Goal: Information Seeking & Learning: Find specific fact

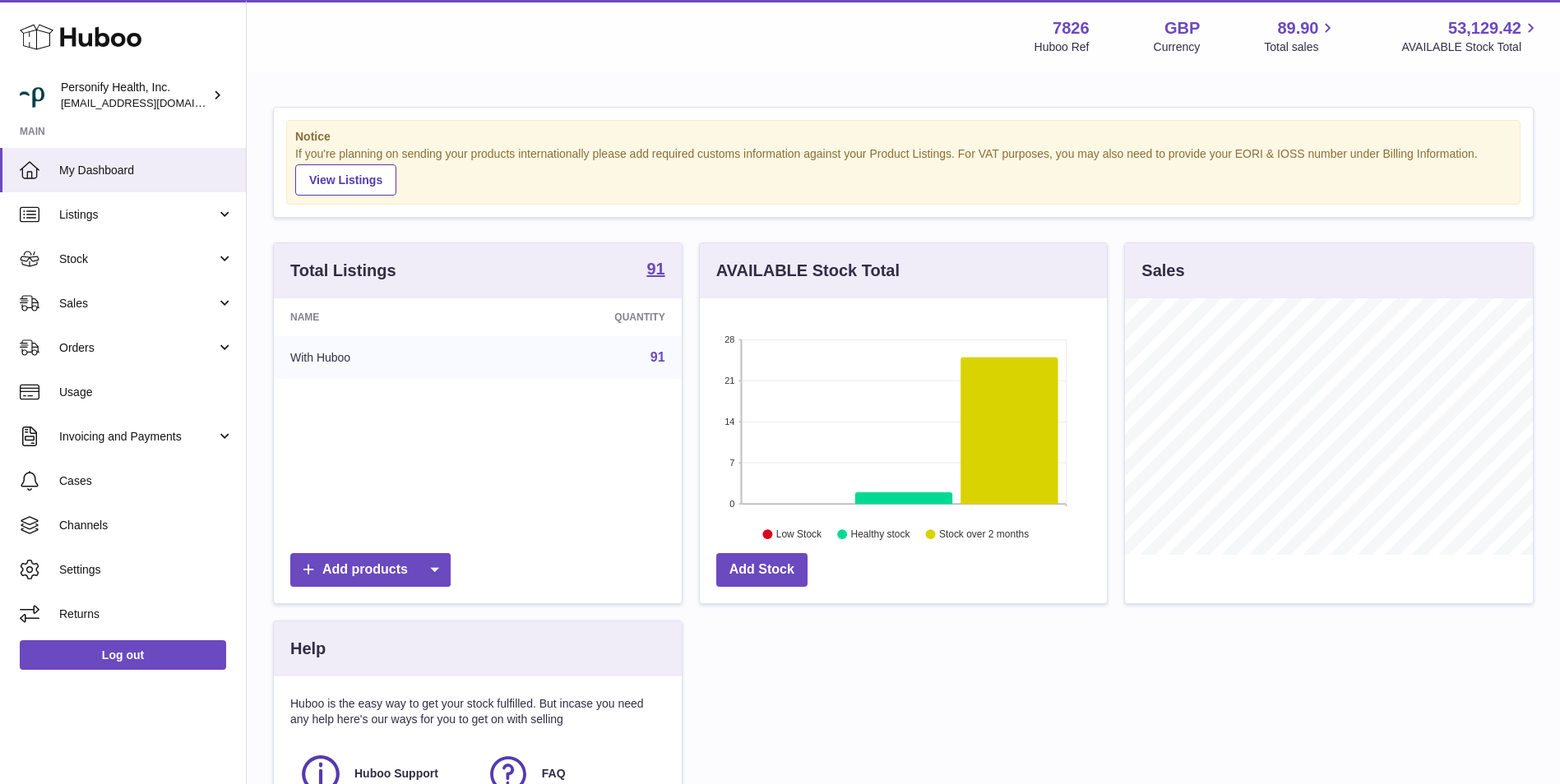
scroll to position [256, 407]
click at [155, 317] on link "Sales" at bounding box center [123, 303] width 246 height 44
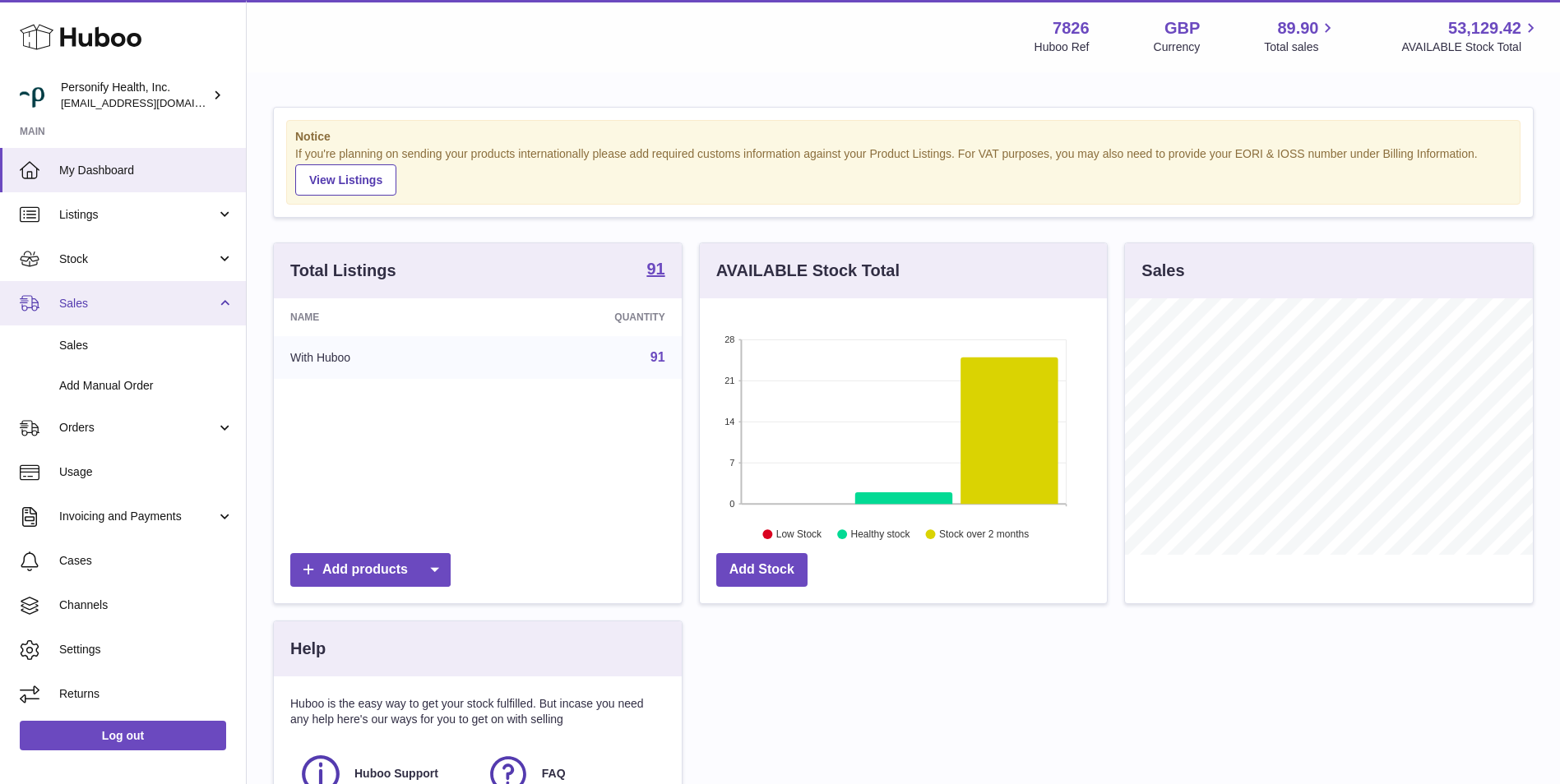
click at [155, 317] on link "Sales" at bounding box center [123, 303] width 246 height 44
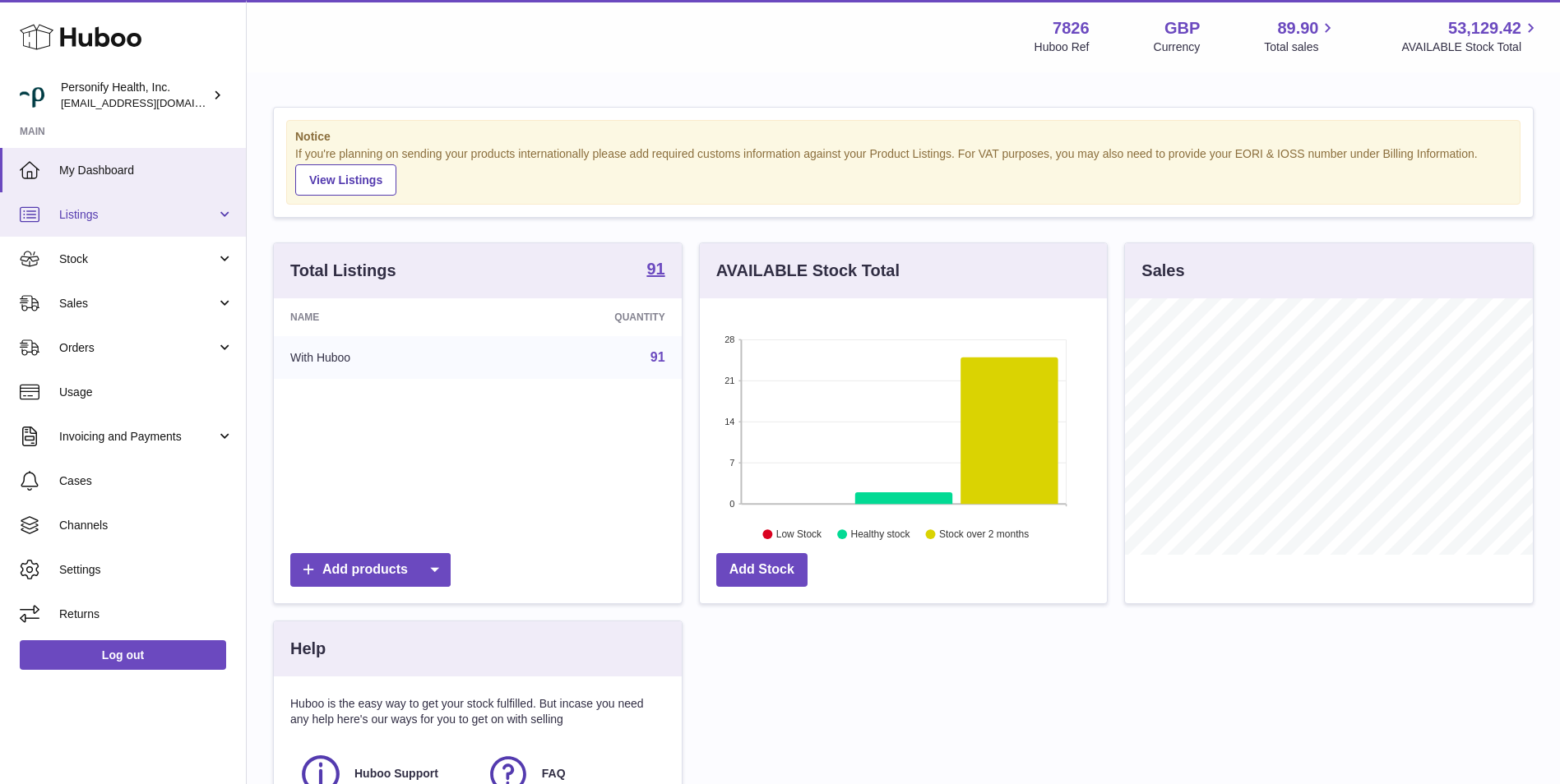
click at [203, 215] on span "Listings" at bounding box center [138, 215] width 157 height 16
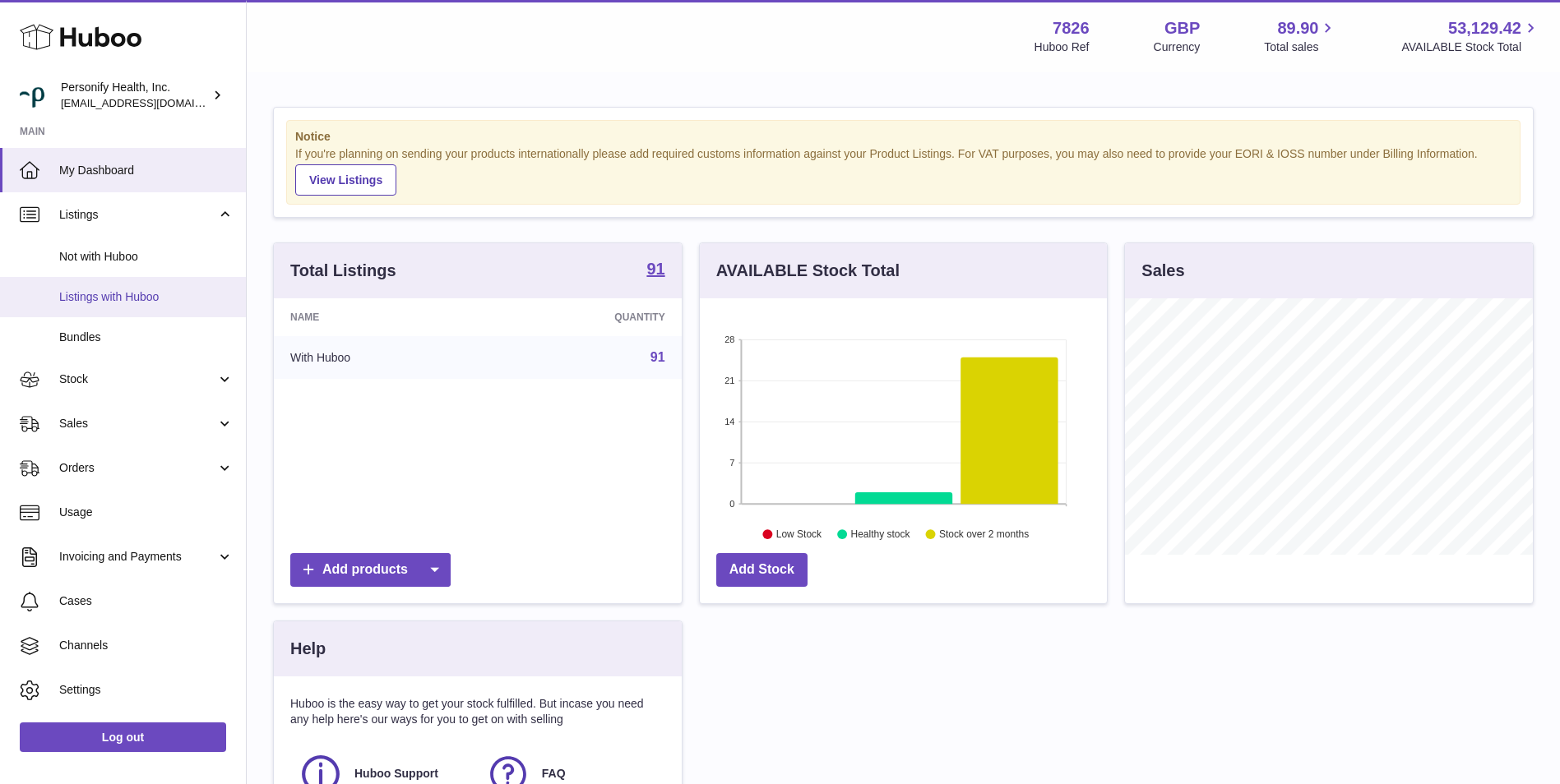
click at [169, 301] on span "Listings with Huboo" at bounding box center [147, 297] width 174 height 16
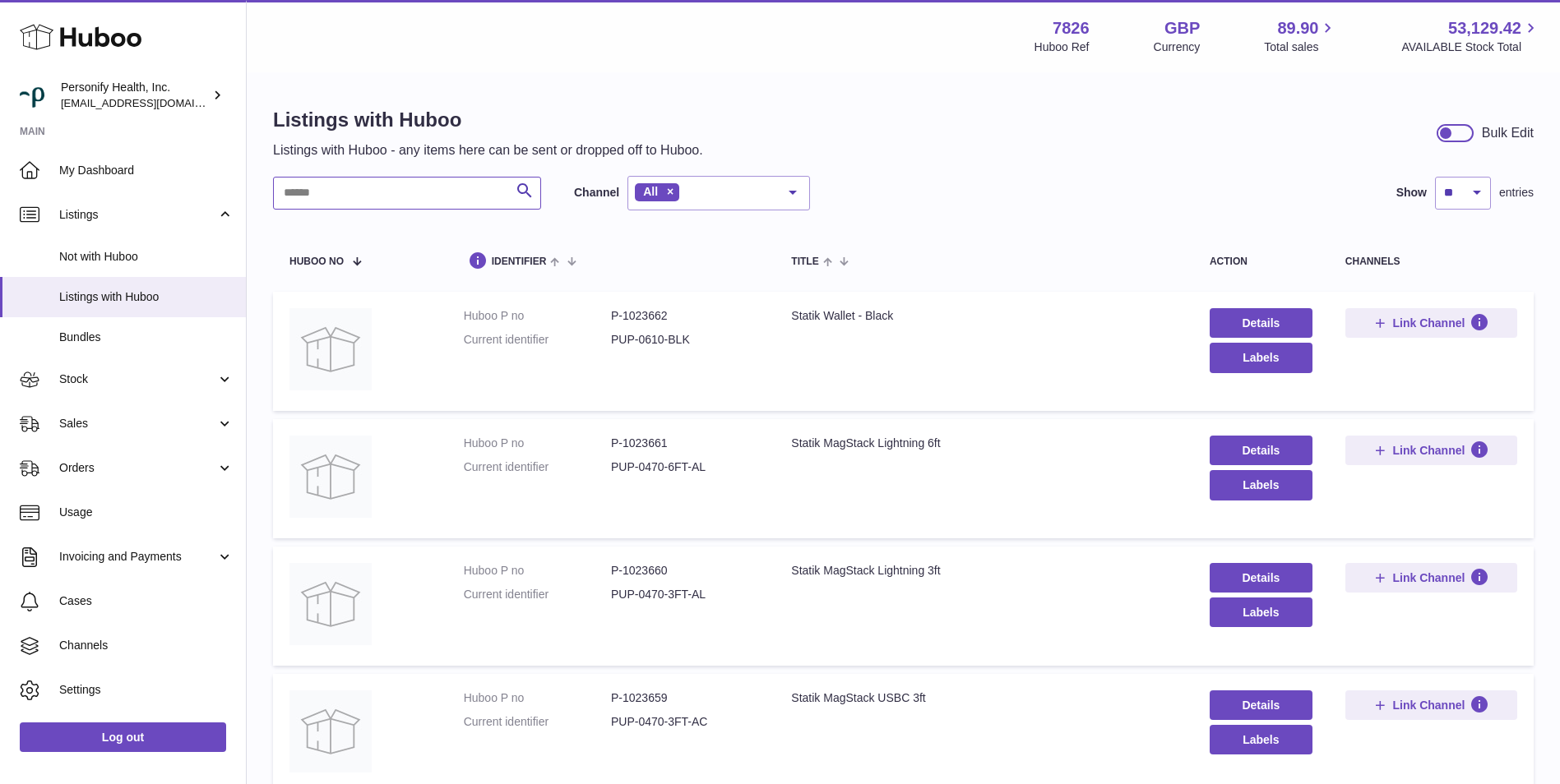
click at [429, 201] on input "text" at bounding box center [406, 193] width 268 height 33
paste input "********"
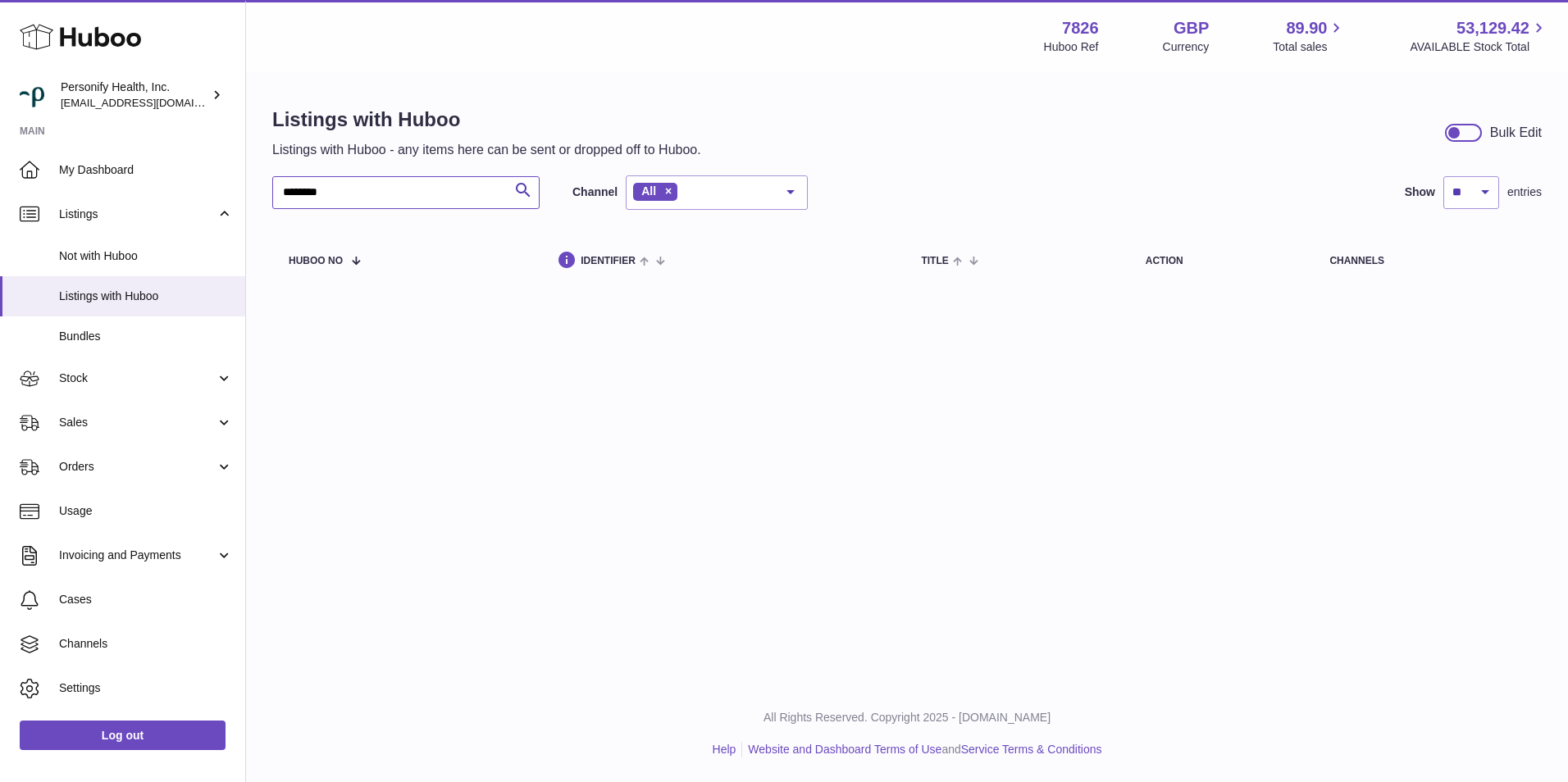
drag, startPoint x: 306, startPoint y: 194, endPoint x: 248, endPoint y: 200, distance: 58.3
click at [248, 200] on div "Listings with Huboo Listings with Huboo - any items here can be sent or dropped…" at bounding box center [907, 199] width 1322 height 250
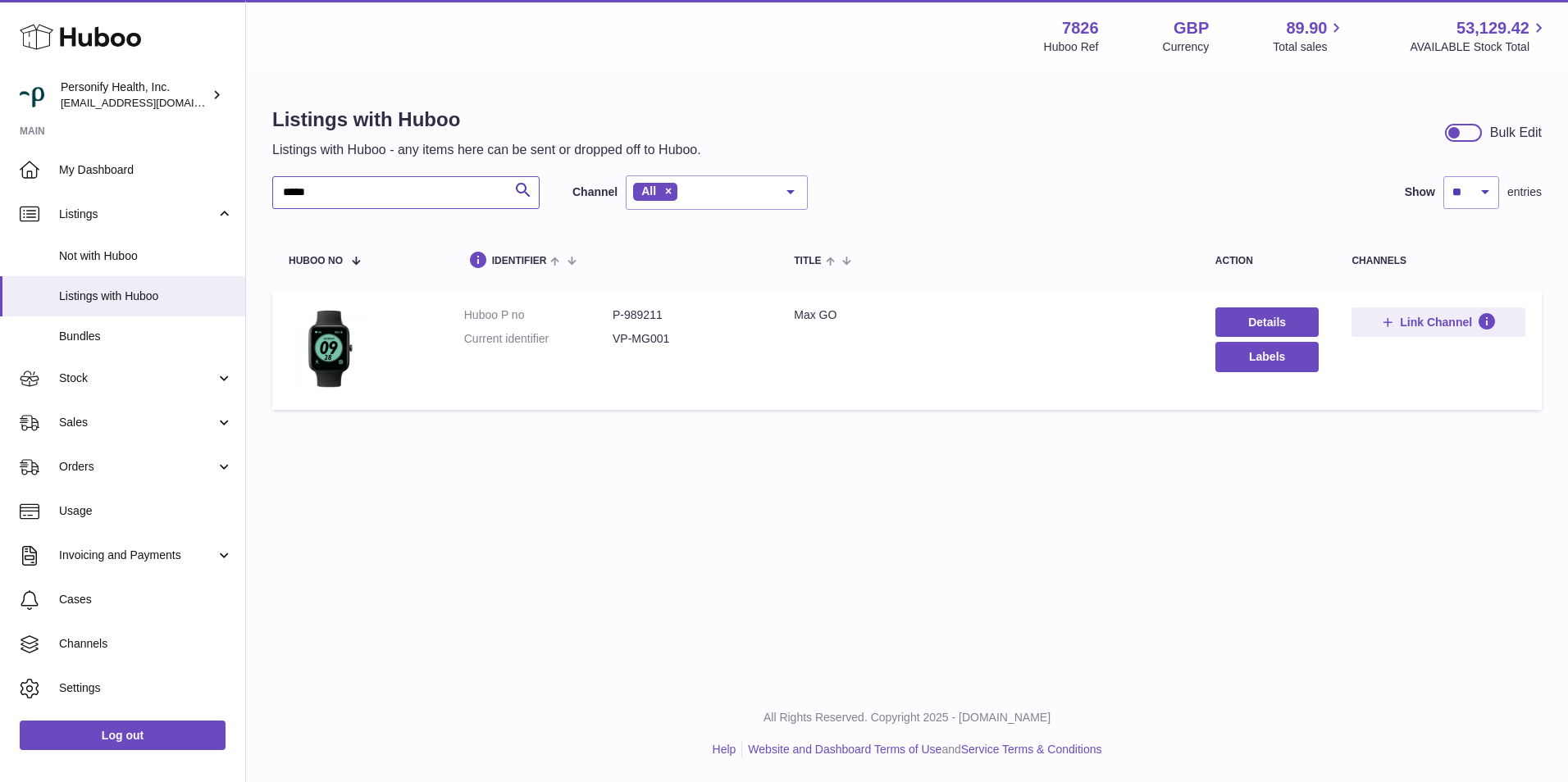
type input "*****"
drag, startPoint x: 670, startPoint y: 335, endPoint x: 636, endPoint y: 335, distance: 34.0
click at [636, 335] on dd "VP-MG001" at bounding box center [687, 339] width 149 height 15
drag, startPoint x: 636, startPoint y: 335, endPoint x: 664, endPoint y: 325, distance: 29.7
click at [664, 325] on dl "Huboo P no P-989211 Current identifier VP-MG001" at bounding box center [613, 330] width 298 height 47
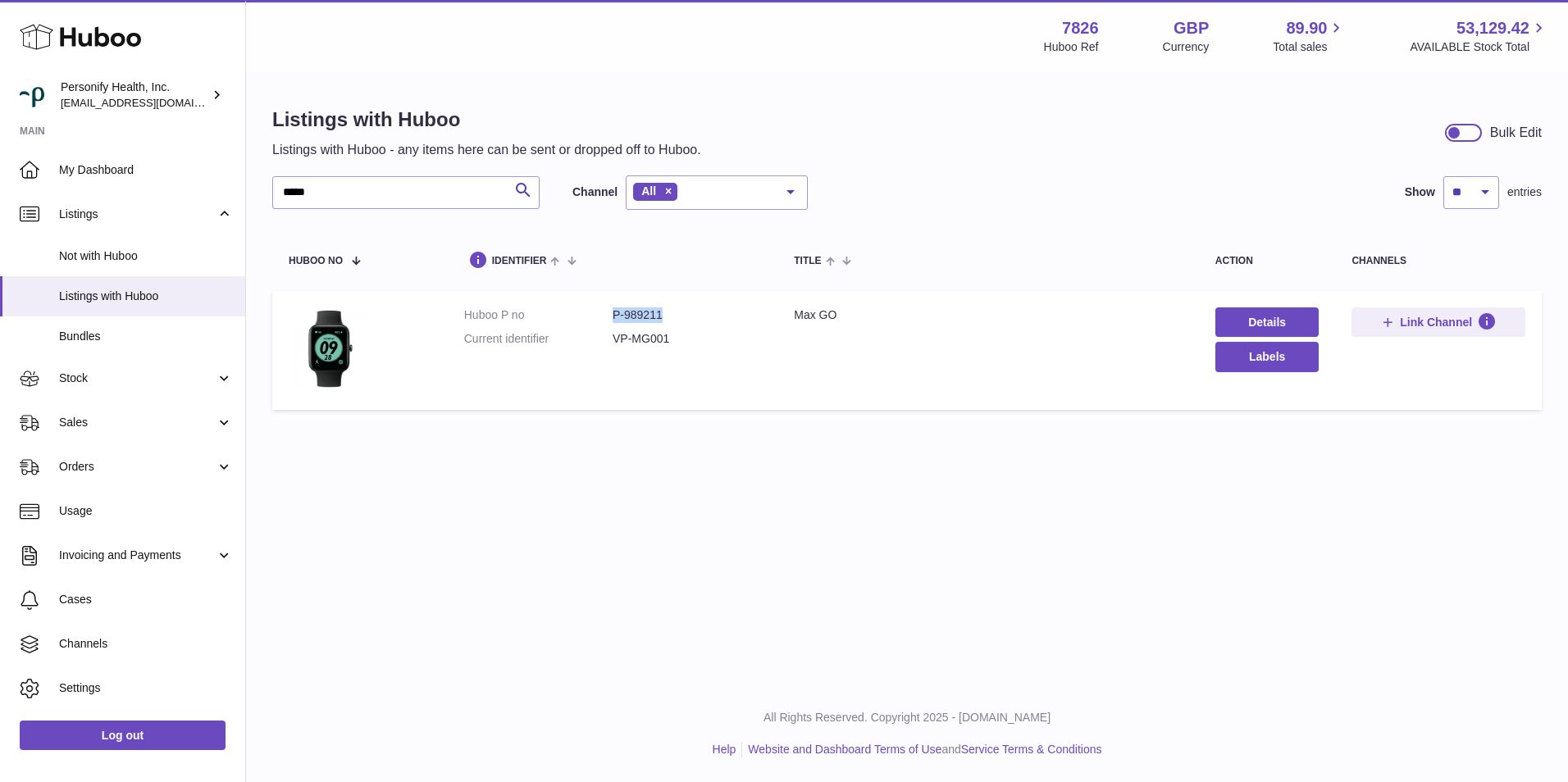
drag, startPoint x: 666, startPoint y: 315, endPoint x: 614, endPoint y: 313, distance: 52.0
click at [614, 313] on dd "P-989211" at bounding box center [687, 315] width 149 height 15
copy dd "P-989211"
click at [677, 344] on dd "VP-MG001" at bounding box center [687, 339] width 149 height 15
drag, startPoint x: 653, startPoint y: 343, endPoint x: 614, endPoint y: 345, distance: 39.1
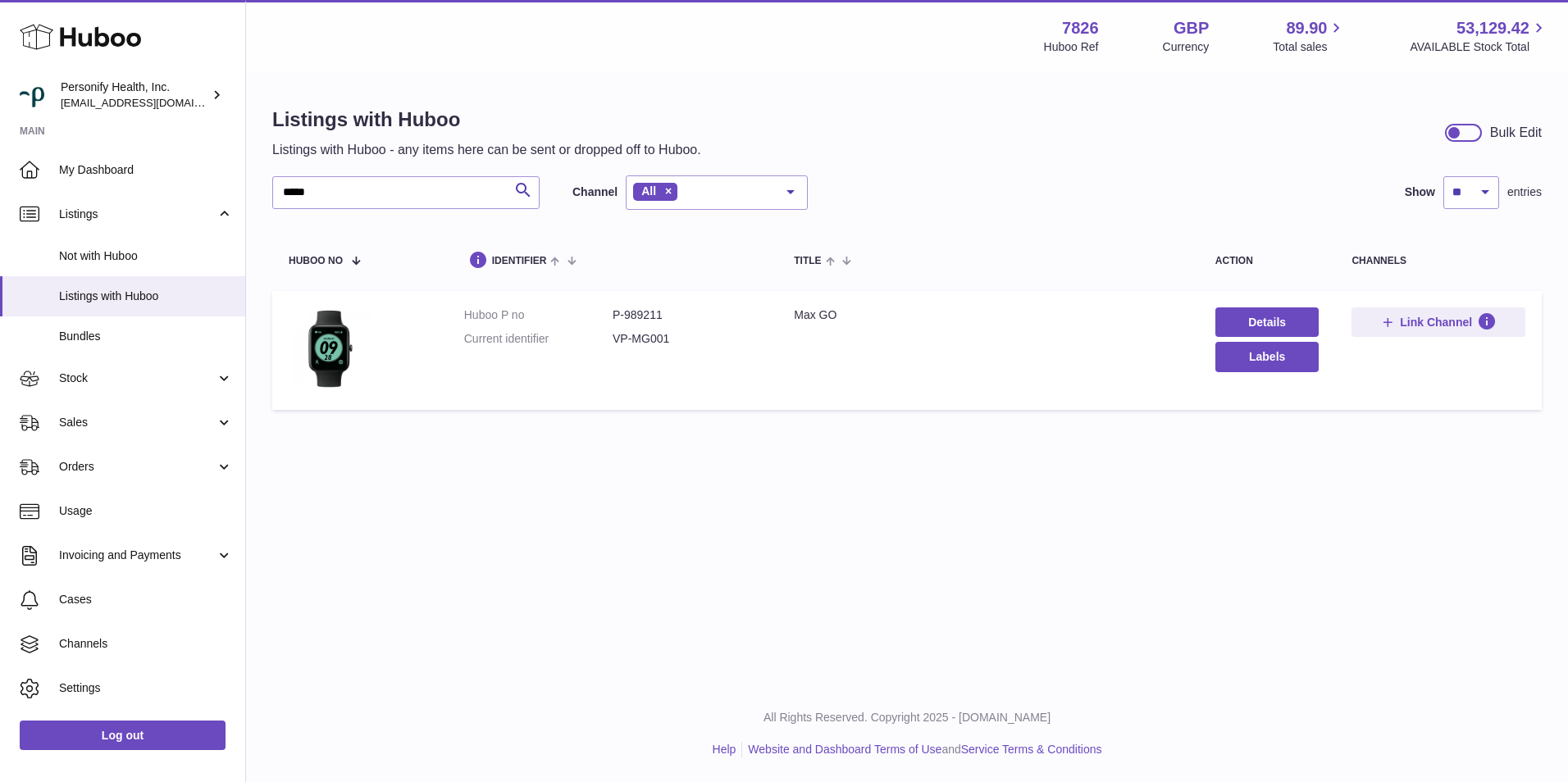
click at [614, 345] on dd "VP-MG001" at bounding box center [687, 339] width 149 height 15
click at [664, 347] on dd "VP-MG001" at bounding box center [687, 339] width 149 height 15
drag, startPoint x: 673, startPoint y: 345, endPoint x: 613, endPoint y: 346, distance: 60.0
click at [613, 346] on dd "VP-MG001" at bounding box center [687, 339] width 149 height 15
copy dd "VP-MG001"
